Goal: Information Seeking & Learning: Learn about a topic

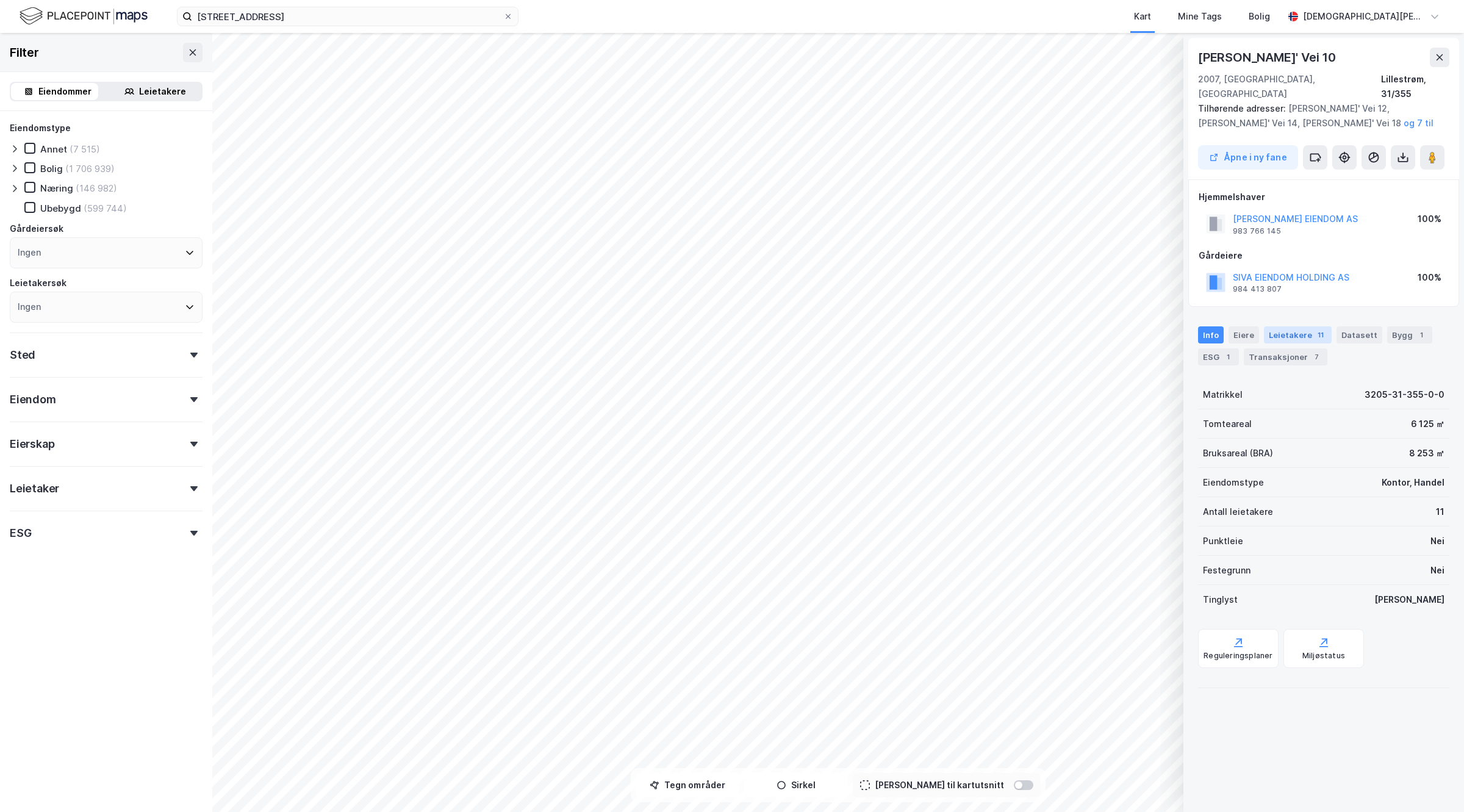
click at [1281, 326] on div "Leietakere 11" at bounding box center [1297, 334] width 67 height 17
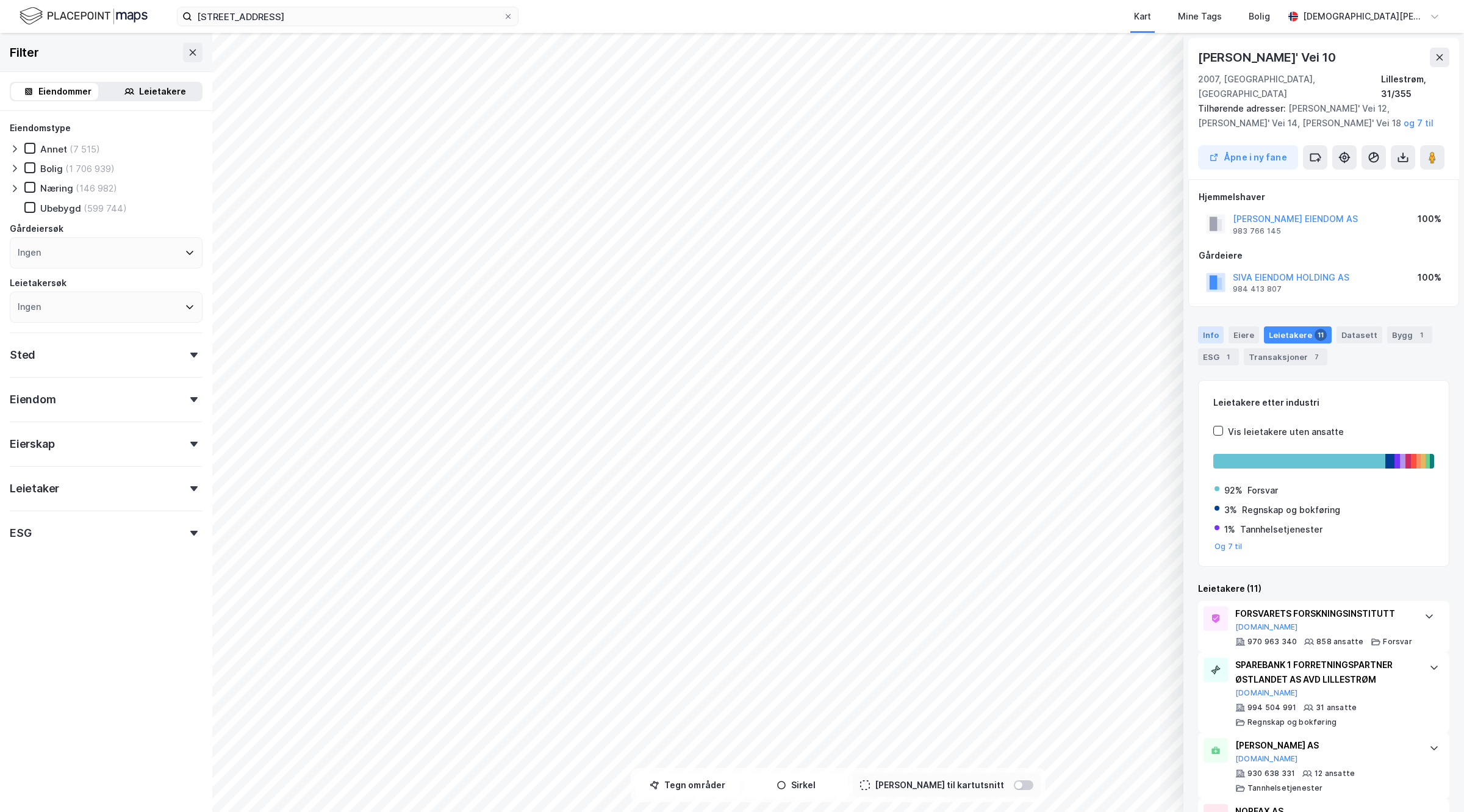
click at [1211, 326] on div "Info" at bounding box center [1210, 334] width 26 height 17
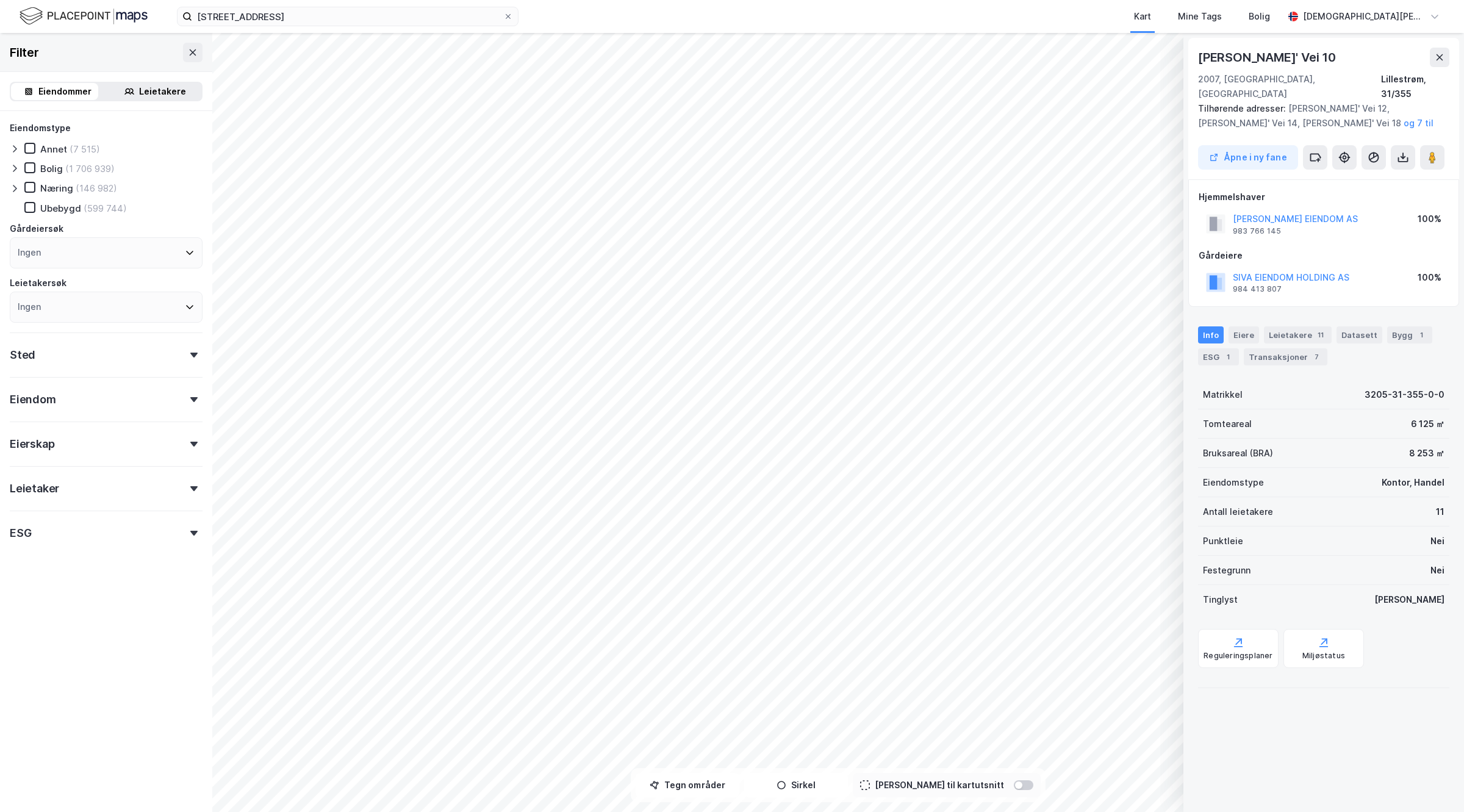
click at [1307, 209] on div "[PERSON_NAME] EIENDOM AS 983 766 145 100%" at bounding box center [1324, 223] width 250 height 29
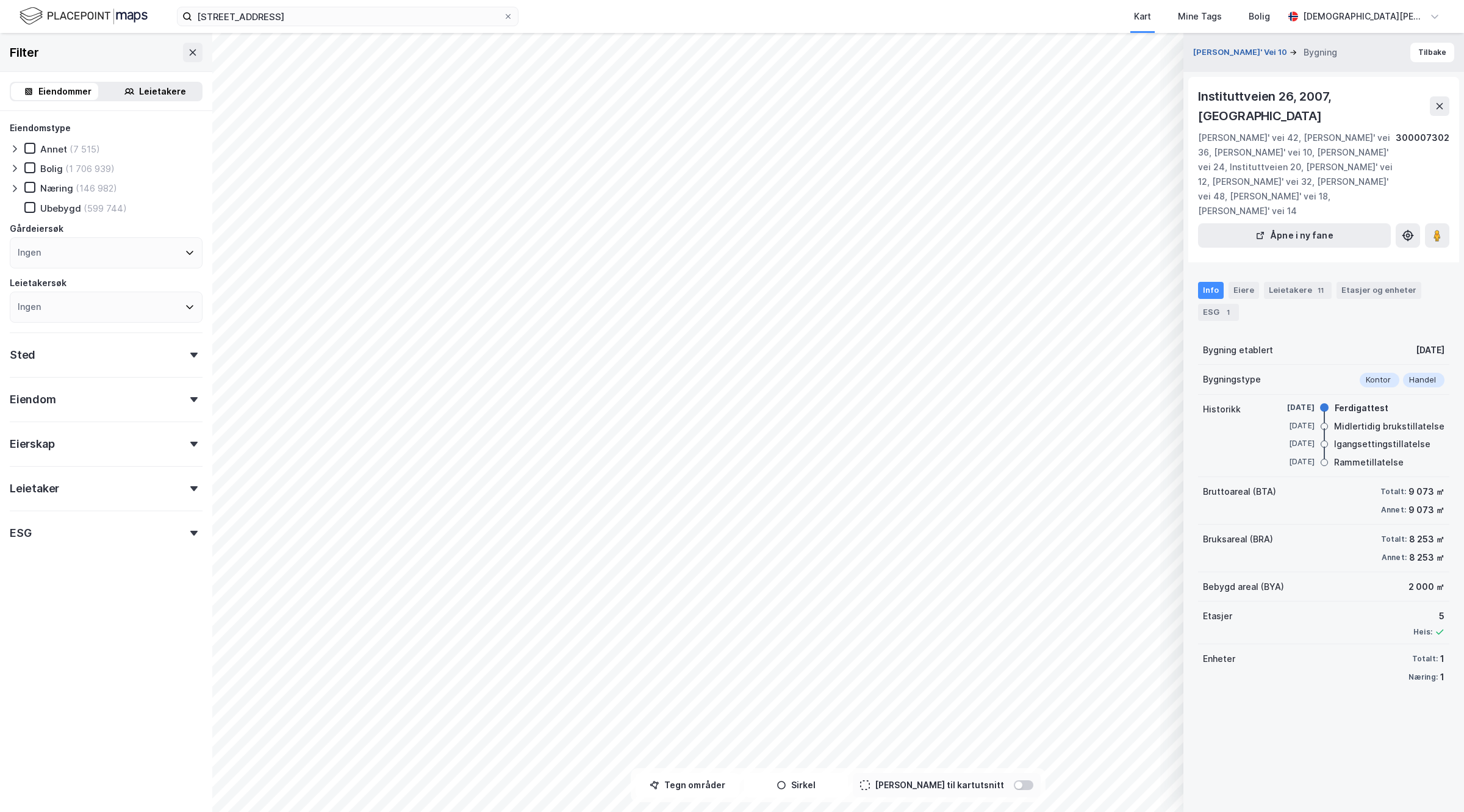
click at [1243, 51] on button "[PERSON_NAME]' Vei 10" at bounding box center [1241, 52] width 97 height 12
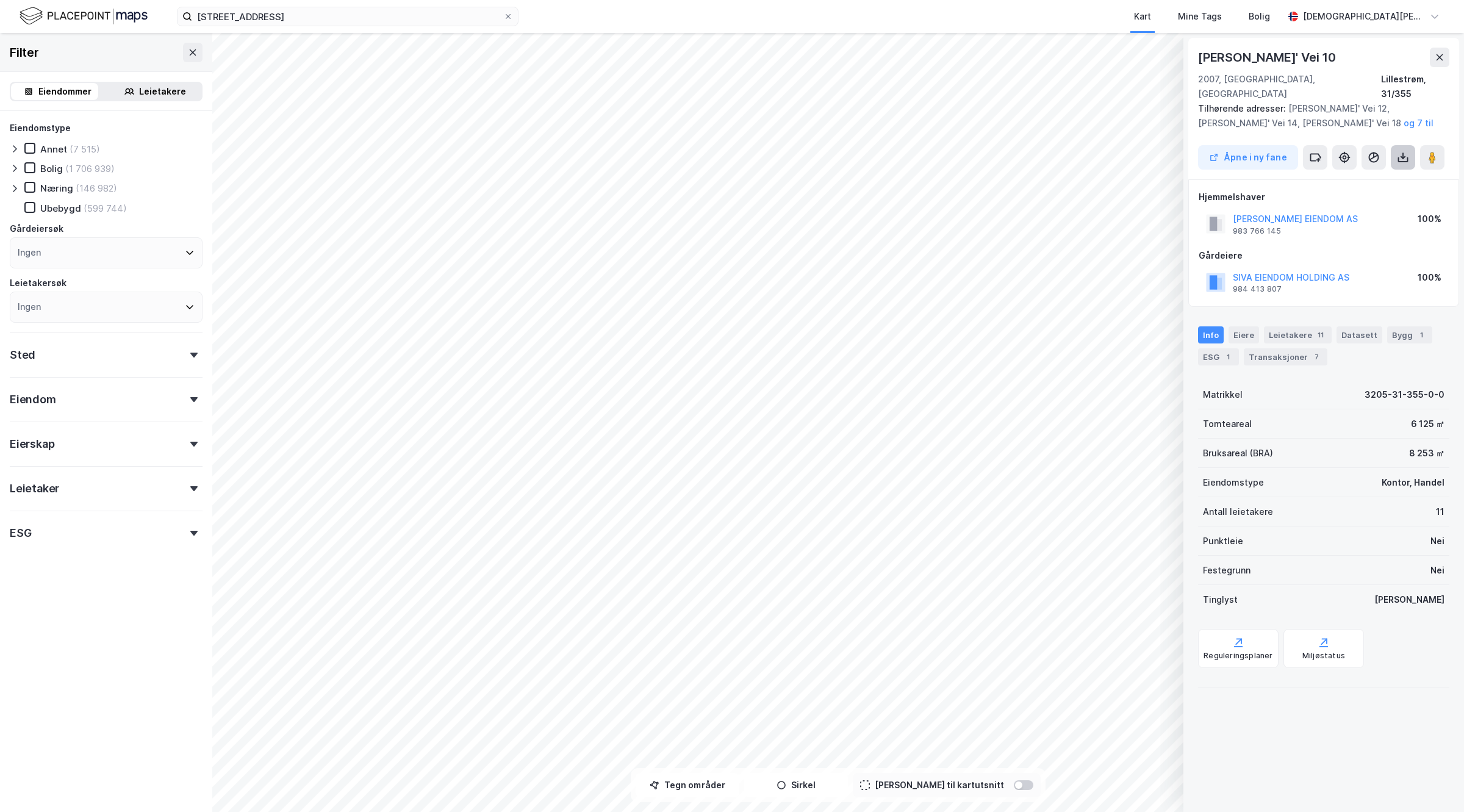
click at [1404, 145] on button at bounding box center [1404, 158] width 25 height 25
click at [1360, 177] on div "Last ned grunnbok" at bounding box center [1343, 182] width 71 height 10
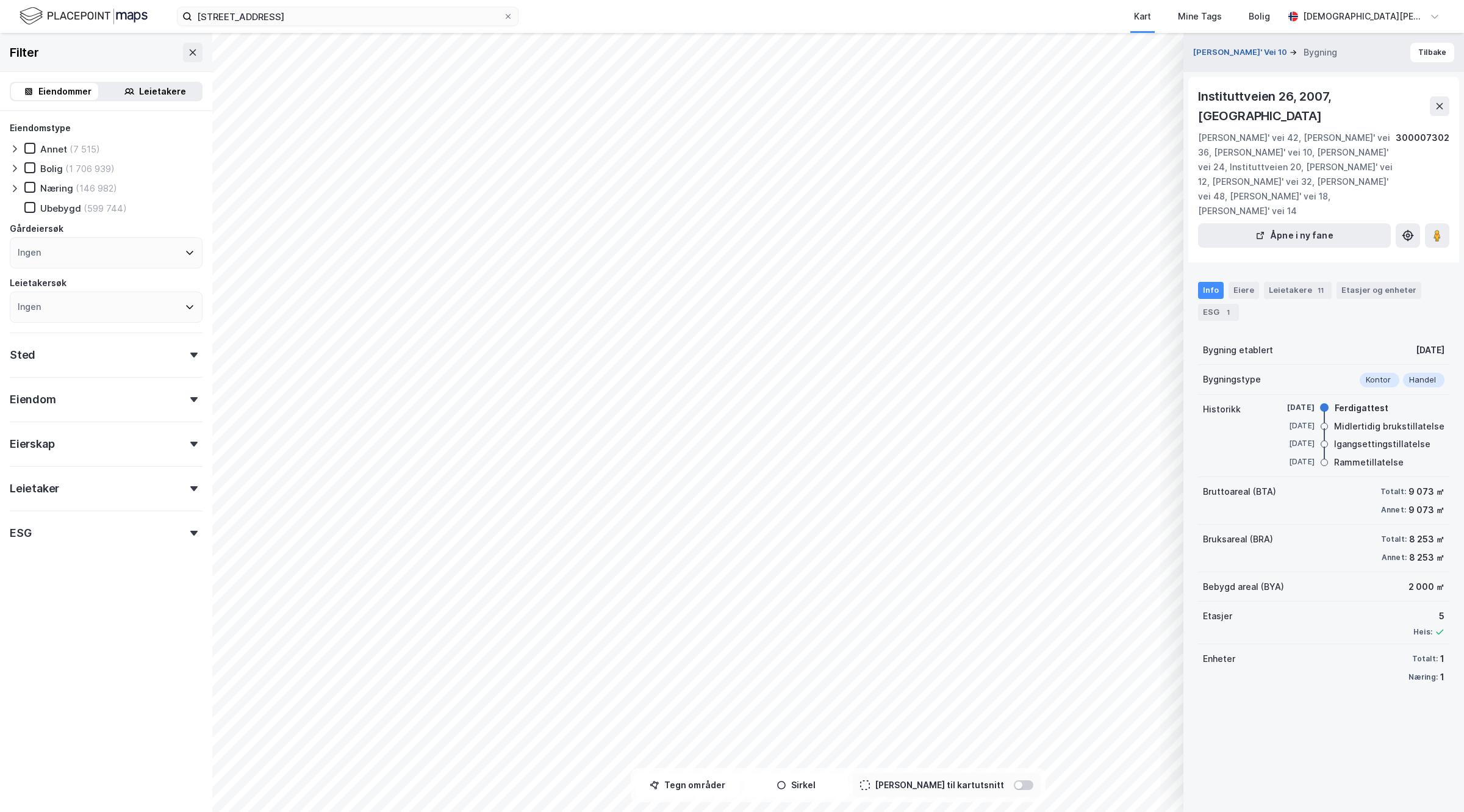
click at [1257, 50] on button "[PERSON_NAME]' Vei 10" at bounding box center [1241, 52] width 97 height 12
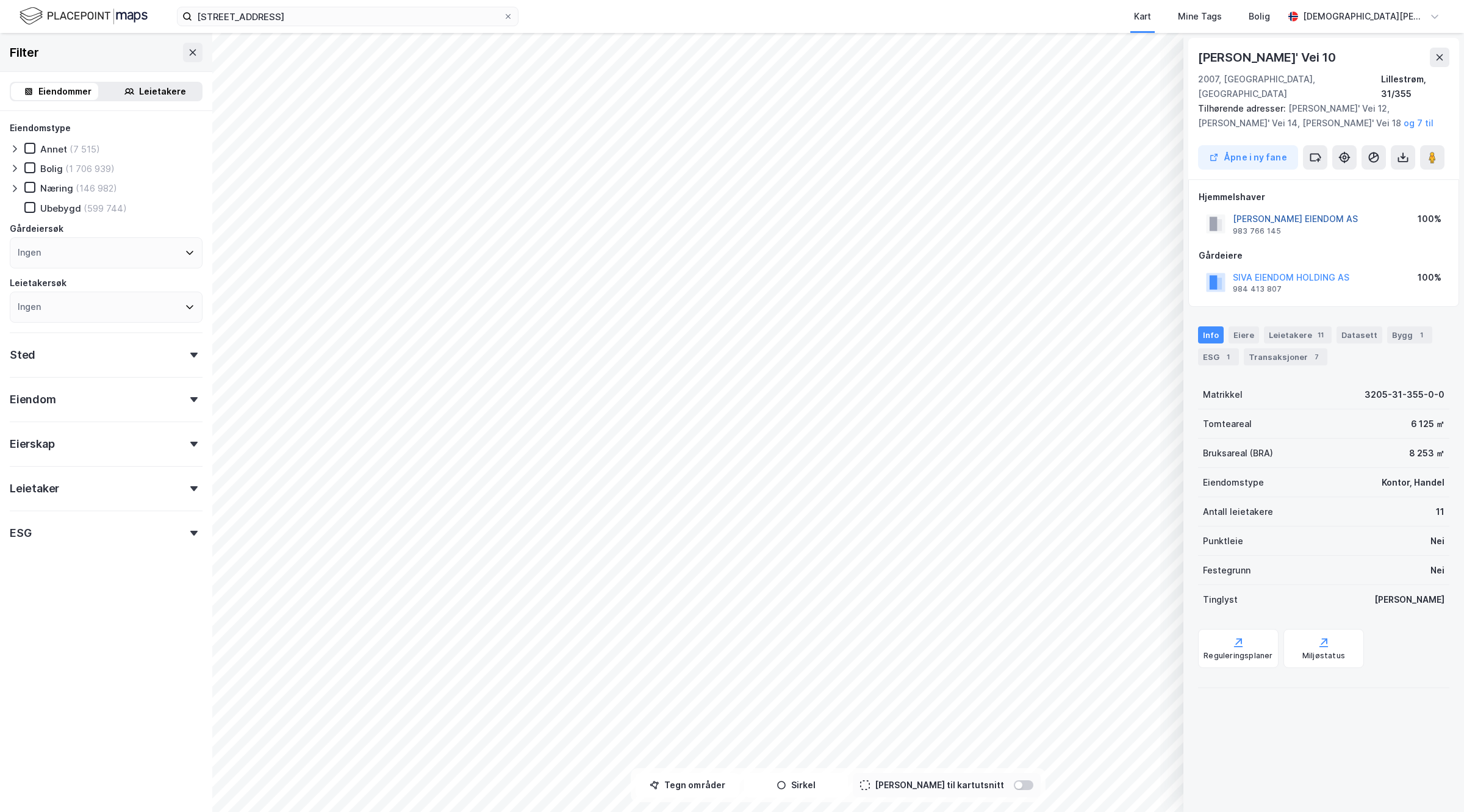
click at [0, 0] on button "[PERSON_NAME] EIENDOM AS" at bounding box center [0, 0] width 0 height 0
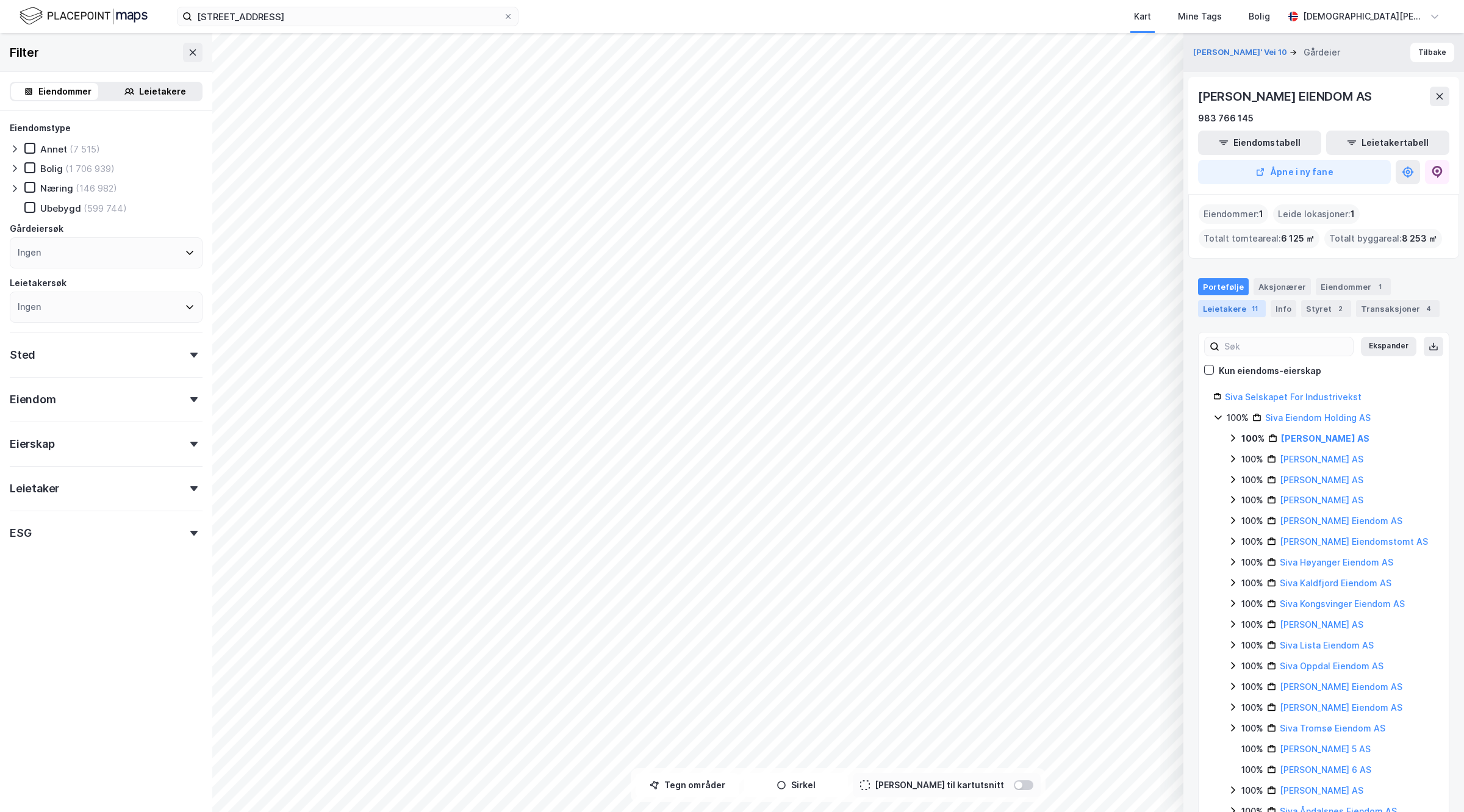
click at [1222, 313] on div "Leietakere 11" at bounding box center [1232, 308] width 67 height 17
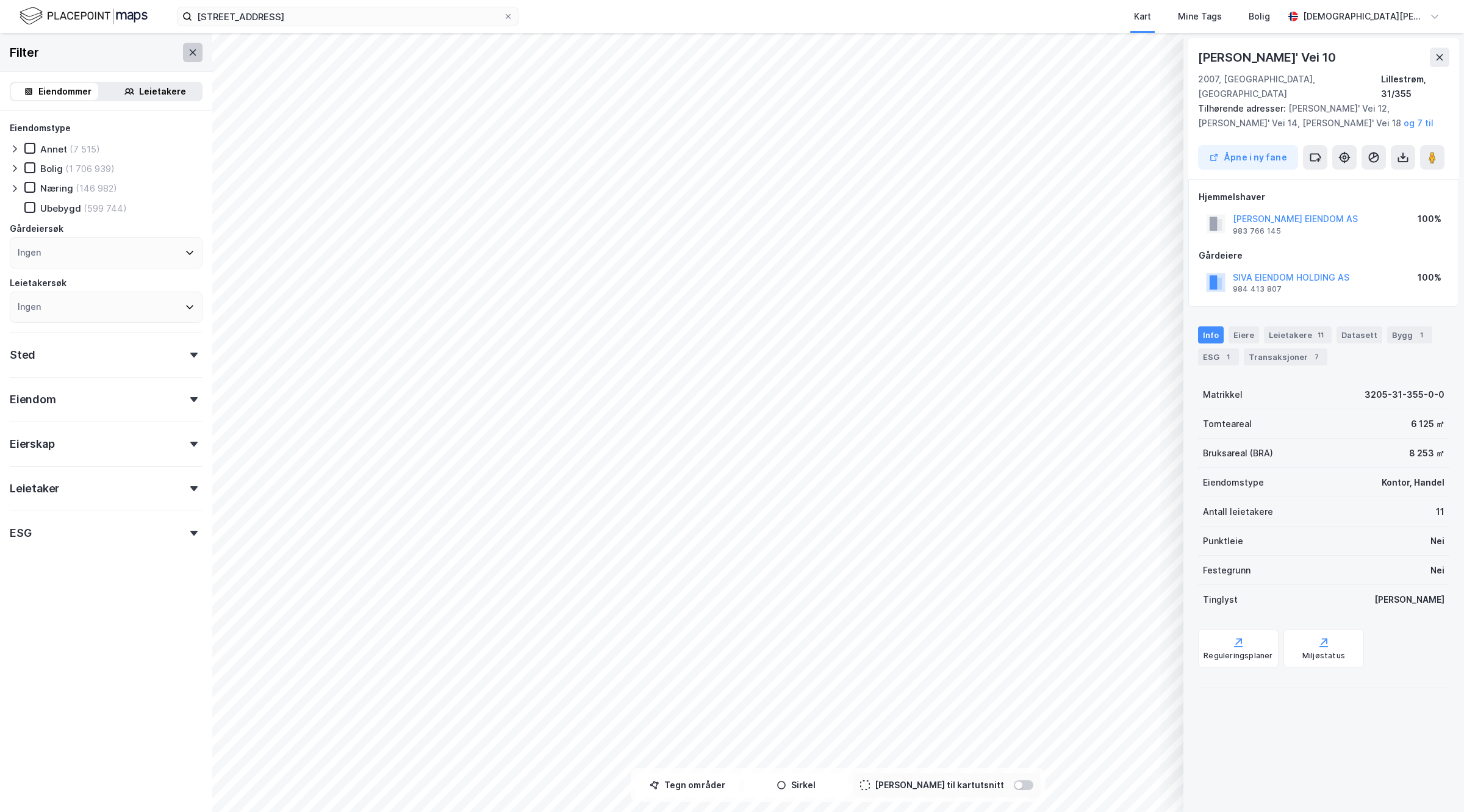
click at [188, 52] on icon at bounding box center [192, 52] width 10 height 10
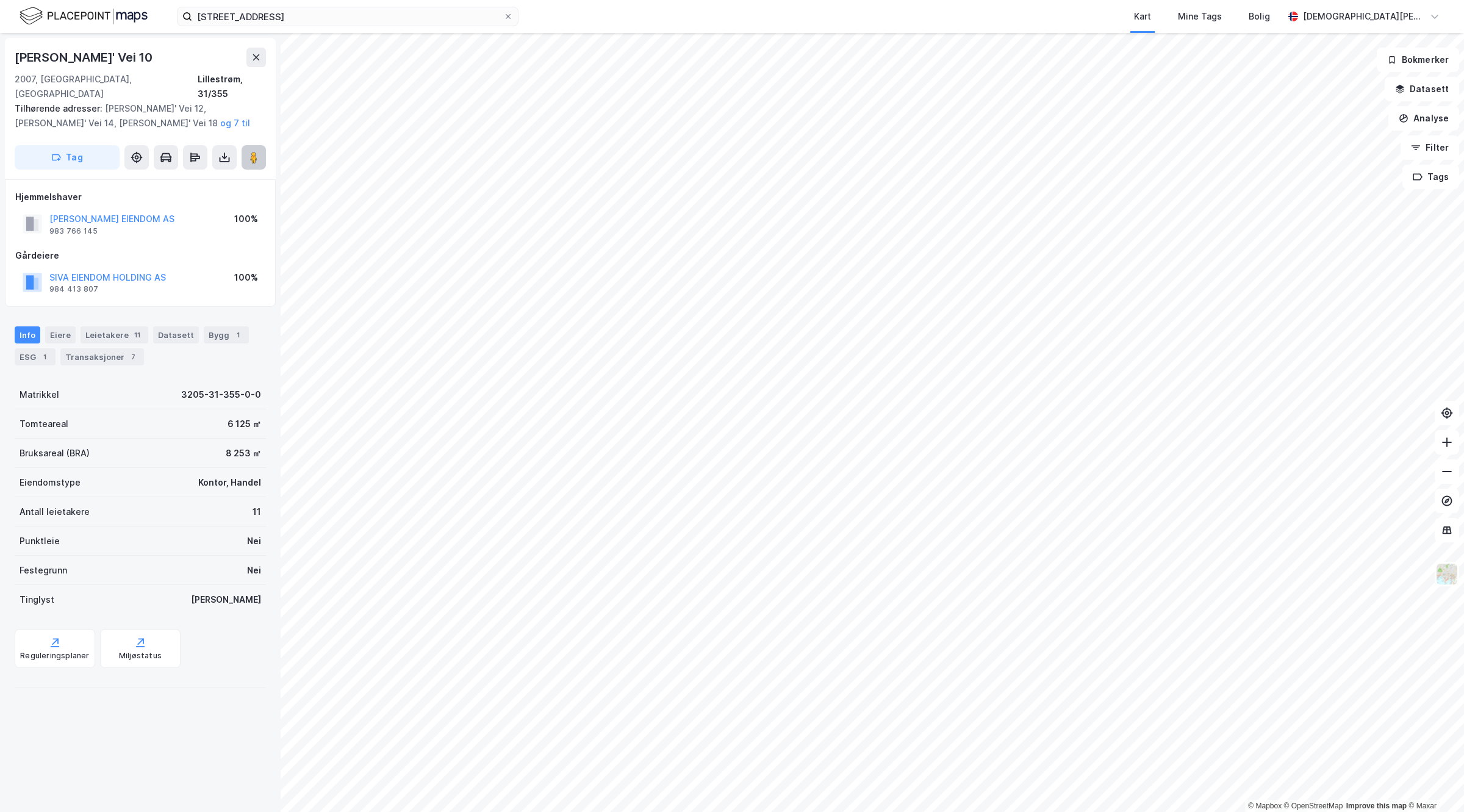
click at [258, 152] on icon at bounding box center [254, 158] width 12 height 12
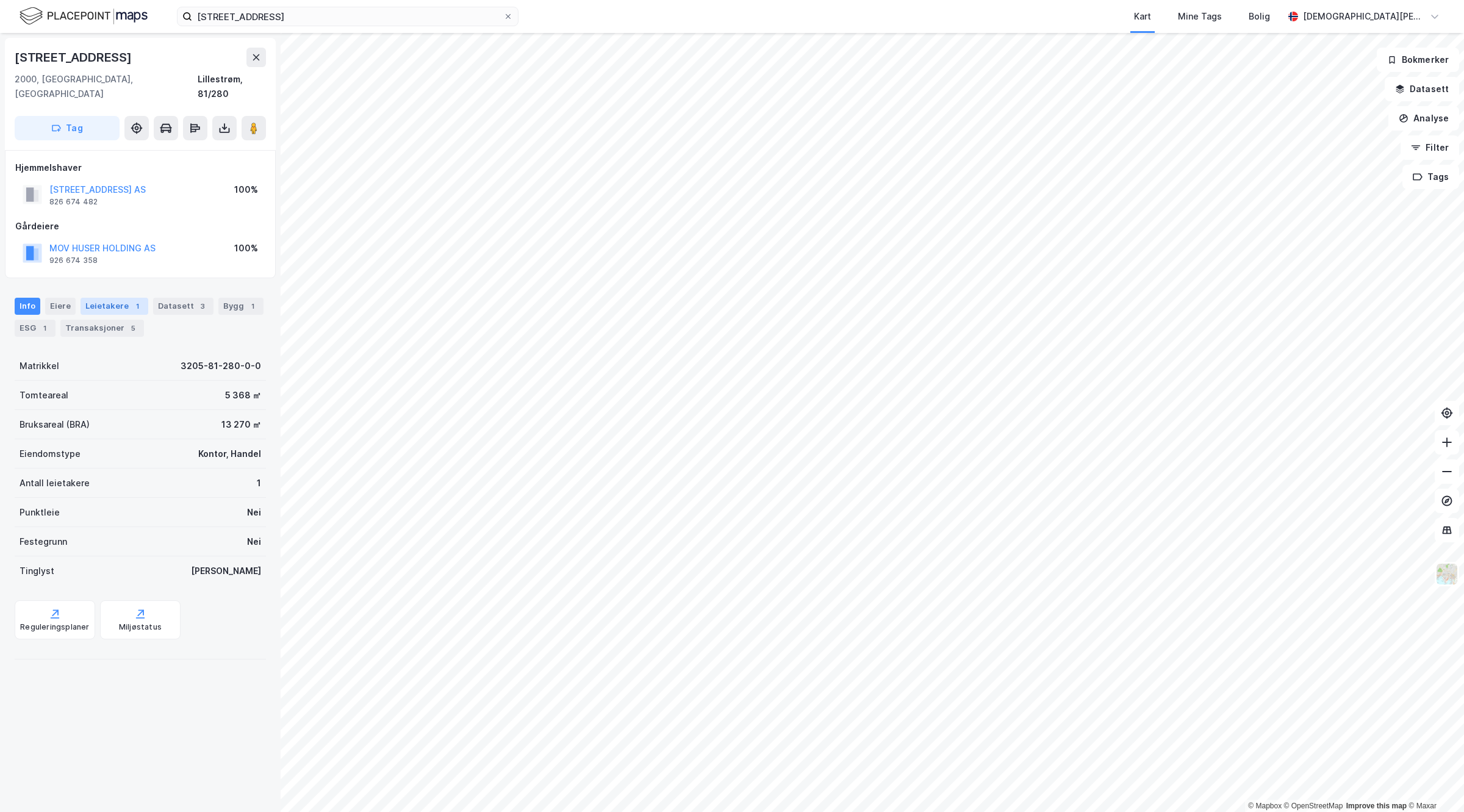
click at [103, 298] on div "Leietakere 1" at bounding box center [114, 306] width 67 height 17
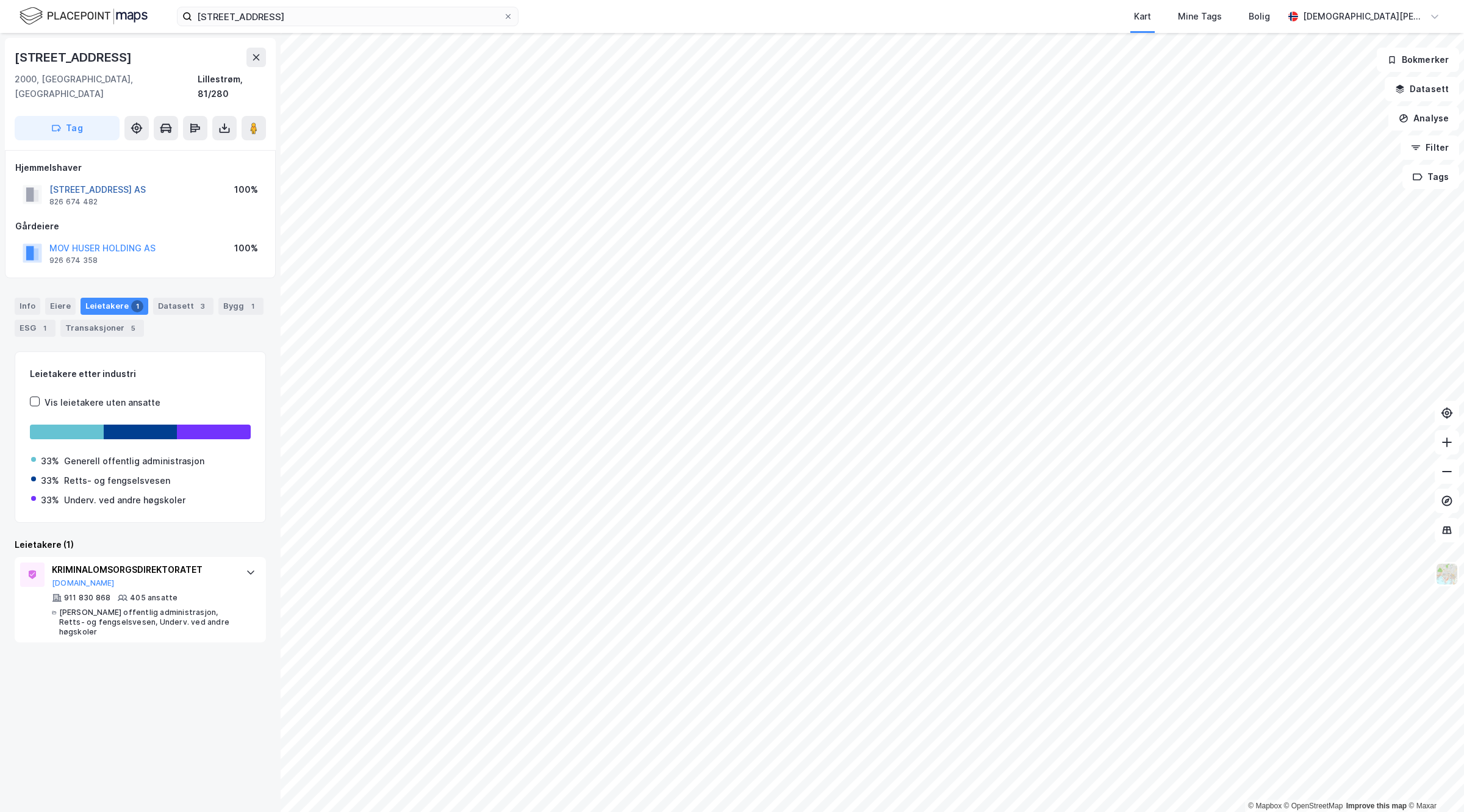
click at [0, 0] on button "[STREET_ADDRESS] AS" at bounding box center [0, 0] width 0 height 0
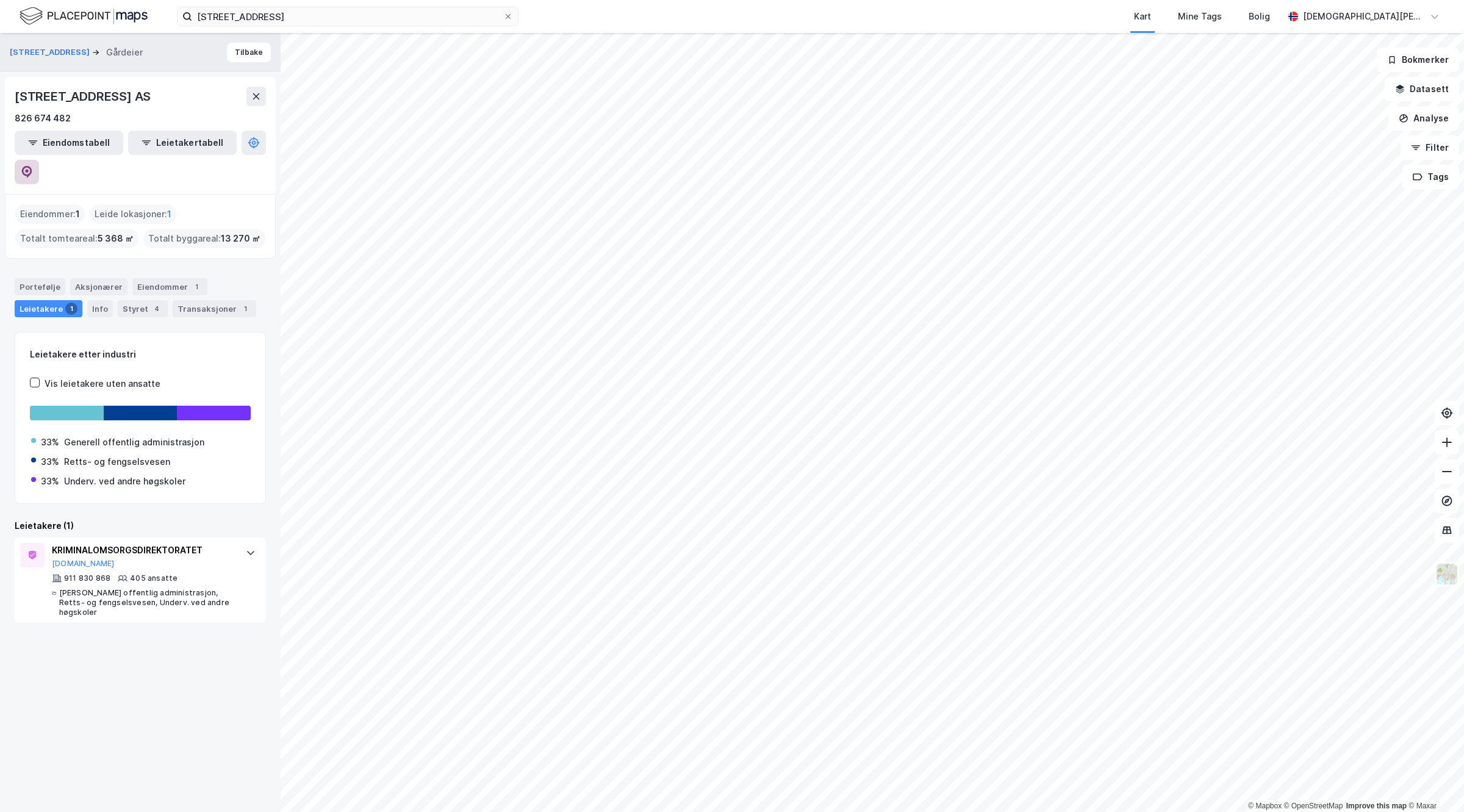
click at [32, 166] on icon at bounding box center [27, 172] width 11 height 12
